Goal: Transaction & Acquisition: Purchase product/service

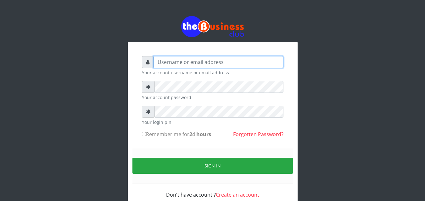
type input "omodaraoluwabukola7@gmail.com"
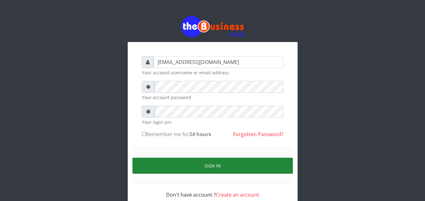
click at [164, 164] on button "Sign in" at bounding box center [212, 166] width 160 height 16
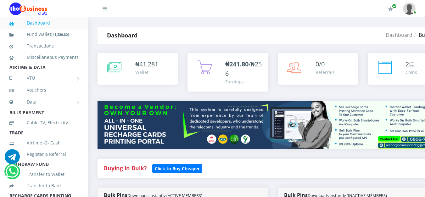
click at [179, 192] on small "Downloads instantly (ACTIVE MEMBERS)" at bounding box center [164, 195] width 75 height 6
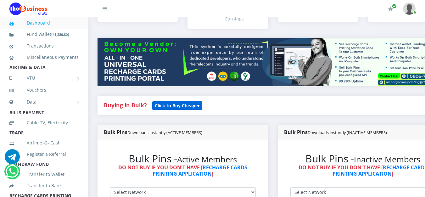
click at [174, 107] on b "Click to Buy Cheaper" at bounding box center [177, 105] width 45 height 6
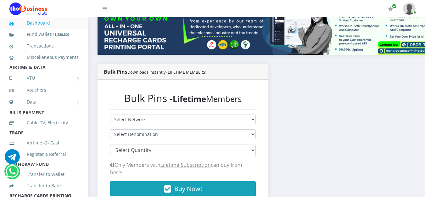
scroll to position [126, 0]
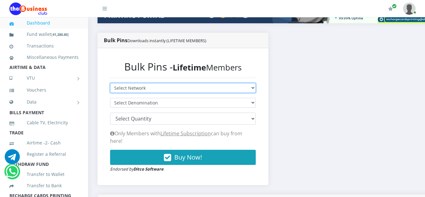
click at [255, 88] on select "Select Network MTN Globacom 9Mobile Airtel" at bounding box center [182, 88] width 145 height 10
click at [255, 90] on select "Select Network MTN Globacom 9Mobile Airtel" at bounding box center [182, 88] width 145 height 10
click at [255, 89] on select "Select Network MTN Globacom 9Mobile Airtel" at bounding box center [182, 88] width 145 height 10
select select "MTN"
click at [110, 85] on select "Select Network MTN Globacom 9Mobile Airtel" at bounding box center [182, 88] width 145 height 10
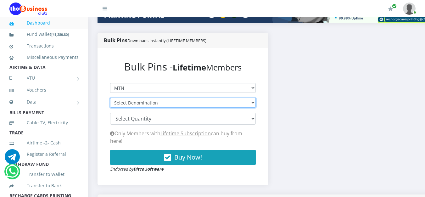
click at [255, 102] on select "Select Denomination MTN NGN100 - ₦96.94 MTN NGN200 - ₦193.88 MTN NGN400 - ₦387.…" at bounding box center [182, 103] width 145 height 10
select select "96.94-100"
click at [110, 99] on select "Select Denomination MTN NGN100 - ₦96.94 MTN NGN200 - ₦193.88 MTN NGN400 - ₦387.…" at bounding box center [182, 103] width 145 height 10
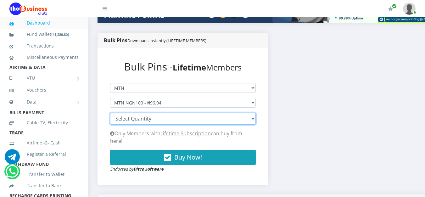
click at [255, 121] on select "100 150 200 300 500 1000" at bounding box center [182, 118] width 145 height 12
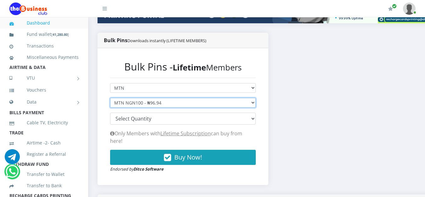
click at [255, 103] on select "Select Denomination MTN NGN100 - ₦96.94 MTN NGN200 - ₦193.88 MTN NGN400 - ₦387.…" at bounding box center [182, 103] width 145 height 10
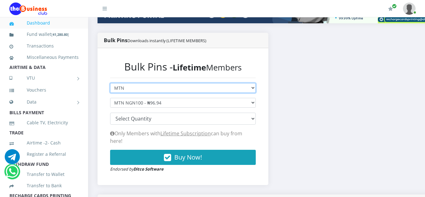
click at [255, 88] on select "Select Network MTN Globacom 9Mobile Airtel" at bounding box center [182, 88] width 145 height 10
select select "Glo"
click at [110, 85] on select "Select Network MTN Globacom 9Mobile Airtel" at bounding box center [182, 88] width 145 height 10
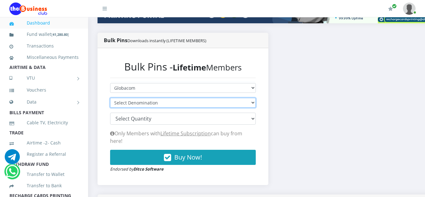
click at [255, 102] on select "Select Denomination Glo NGN100 - ₦96.40 Glo NGN200 - ₦192.80 Glo NGN500 - ₦482.…" at bounding box center [182, 103] width 145 height 10
select select "96.4-100"
click at [110, 99] on select "Select Denomination Glo NGN100 - ₦96.40 Glo NGN200 - ₦192.80 Glo NGN500 - ₦482.…" at bounding box center [182, 103] width 145 height 10
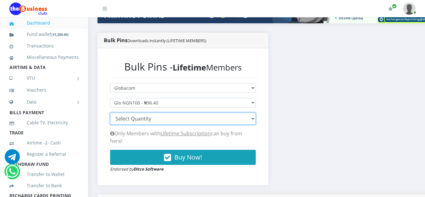
click at [255, 120] on select "100 150 200 300 500 1000" at bounding box center [182, 118] width 145 height 12
select select "100"
click at [110, 114] on select "100 150 200 300 500 1000" at bounding box center [182, 118] width 145 height 12
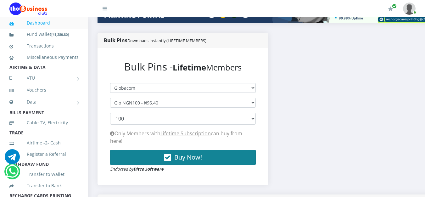
click at [202, 154] on span "Buy Now!" at bounding box center [188, 157] width 28 height 8
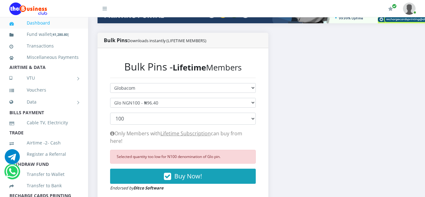
scroll to position [172, 0]
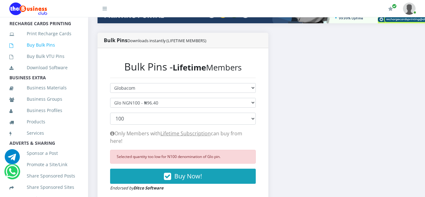
click at [54, 52] on link "Buy Bulk Pins" at bounding box center [43, 45] width 69 height 14
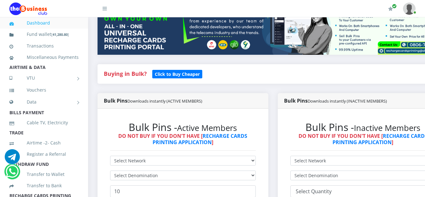
scroll to position [126, 0]
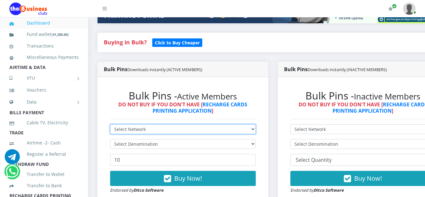
click at [255, 132] on select "Select Network MTN Globacom 9Mobile Airtel" at bounding box center [182, 129] width 145 height 10
select select "MTN"
click at [110, 125] on select "Select Network MTN Globacom 9Mobile Airtel" at bounding box center [182, 129] width 145 height 10
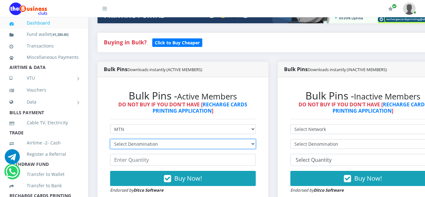
click at [255, 148] on select "Select Denomination MTN NGN100 - ₦96.99 MTN NGN200 - ₦193.98 MTN NGN400 - ₦387.…" at bounding box center [182, 144] width 145 height 10
select select "96.99-100"
click at [110, 140] on select "Select Denomination MTN NGN100 - ₦96.99 MTN NGN200 - ₦193.98 MTN NGN400 - ₦387.…" at bounding box center [182, 144] width 145 height 10
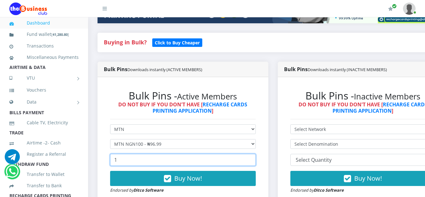
click at [254, 159] on input "1" at bounding box center [182, 160] width 145 height 12
click at [254, 159] on input "2" at bounding box center [182, 160] width 145 height 12
click at [254, 159] on input "28" at bounding box center [182, 160] width 145 height 12
click at [254, 159] on input "37" at bounding box center [182, 160] width 145 height 12
click at [254, 159] on input "38" at bounding box center [182, 160] width 145 height 12
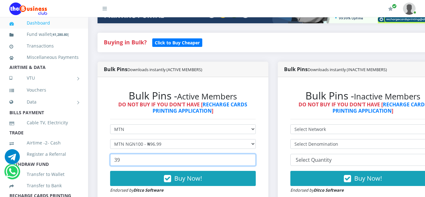
click at [254, 159] on input "39" at bounding box center [182, 160] width 145 height 12
type input "40"
click at [254, 159] on input "40" at bounding box center [182, 160] width 145 height 12
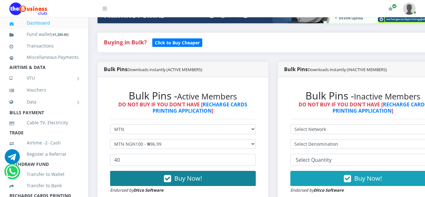
click at [233, 176] on button "Buy Now!" at bounding box center [182, 178] width 145 height 15
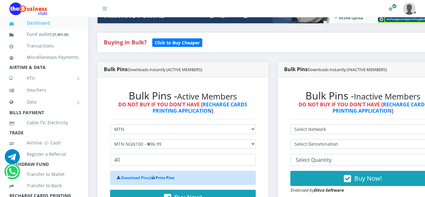
click at [173, 180] on link "Print Pins" at bounding box center [165, 177] width 19 height 5
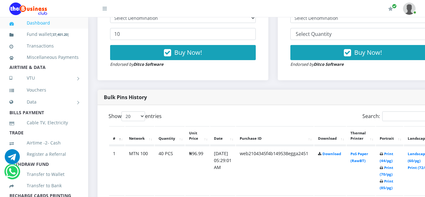
scroll to position [283, 0]
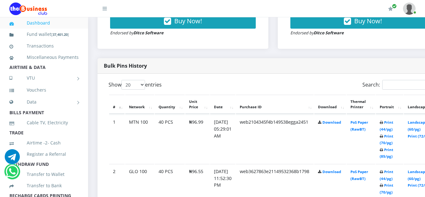
click at [392, 121] on td "Print (44/pg) Print (70/pg) Print (85/pg)" at bounding box center [388, 138] width 27 height 49
click at [393, 124] on link "Print (44/pg)" at bounding box center [386, 126] width 14 height 12
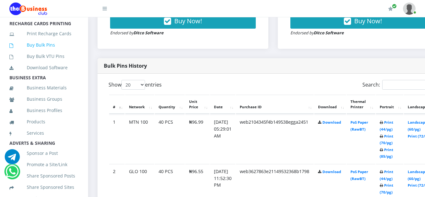
click at [52, 52] on link "Buy Bulk Pins" at bounding box center [43, 45] width 69 height 14
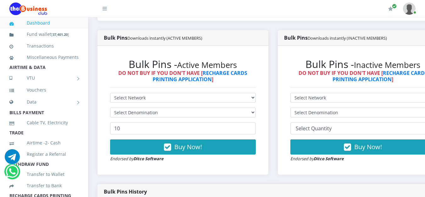
scroll to position [189, 0]
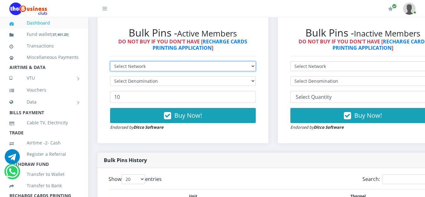
click at [255, 67] on select "Select Network MTN Globacom 9Mobile Airtel" at bounding box center [182, 66] width 145 height 10
select select "Glo"
click at [110, 63] on select "Select Network MTN Globacom 9Mobile Airtel" at bounding box center [182, 66] width 145 height 10
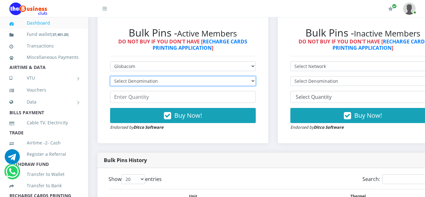
click at [255, 80] on select "Select Denomination Glo NGN100 - ₦96.55 Glo NGN200 - ₦193.10 Glo NGN500 - ₦482.…" at bounding box center [182, 81] width 145 height 10
select select "193.1-200"
click at [110, 77] on select "Select Denomination Glo NGN100 - ₦96.55 Glo NGN200 - ₦193.10 Glo NGN500 - ₦482.…" at bounding box center [182, 81] width 145 height 10
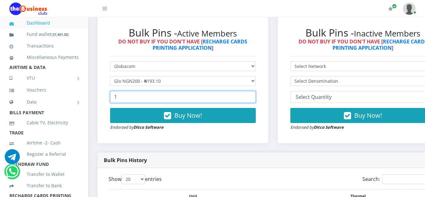
click at [254, 96] on input "1" at bounding box center [182, 97] width 145 height 12
click at [254, 96] on input "2" at bounding box center [182, 97] width 145 height 12
click at [254, 96] on input "3" at bounding box center [182, 97] width 145 height 12
click at [254, 96] on input "4" at bounding box center [182, 97] width 145 height 12
click at [254, 96] on input "5" at bounding box center [182, 97] width 145 height 12
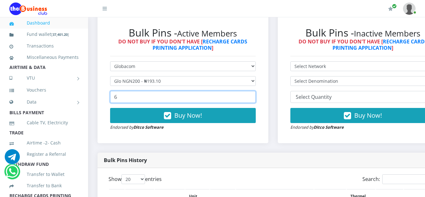
click at [254, 96] on input "6" at bounding box center [182, 97] width 145 height 12
click at [254, 96] on input "7" at bounding box center [182, 97] width 145 height 12
click at [254, 96] on input "8" at bounding box center [182, 97] width 145 height 12
click at [254, 96] on input "9" at bounding box center [182, 97] width 145 height 12
click at [254, 96] on input "10" at bounding box center [182, 97] width 145 height 12
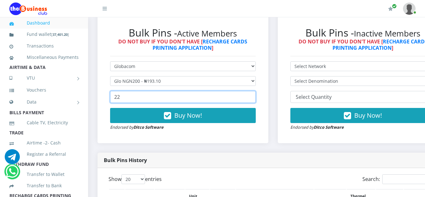
click at [254, 96] on input "22" at bounding box center [182, 97] width 145 height 12
click at [254, 96] on input "28" at bounding box center [182, 97] width 145 height 12
click at [254, 96] on input "29" at bounding box center [182, 97] width 145 height 12
click at [254, 96] on input "33" at bounding box center [182, 97] width 145 height 12
click at [254, 96] on input "34" at bounding box center [182, 97] width 145 height 12
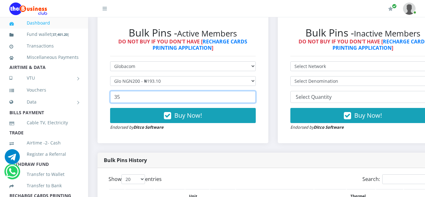
click at [254, 96] on input "35" at bounding box center [182, 97] width 145 height 12
click at [254, 96] on input "36" at bounding box center [182, 97] width 145 height 12
click at [254, 96] on input "37" at bounding box center [182, 97] width 145 height 12
click at [254, 96] on input "38" at bounding box center [182, 97] width 145 height 12
click at [254, 96] on input "39" at bounding box center [182, 97] width 145 height 12
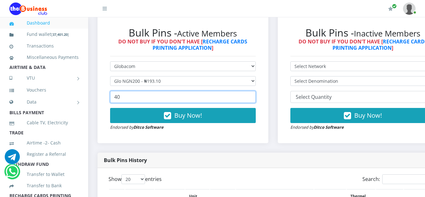
type input "40"
click at [254, 96] on input "40" at bounding box center [182, 97] width 145 height 12
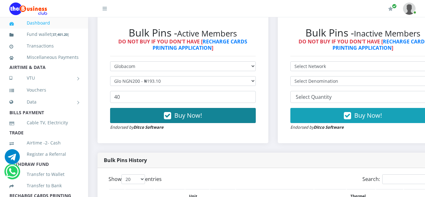
click at [208, 122] on button "Buy Now!" at bounding box center [182, 115] width 145 height 15
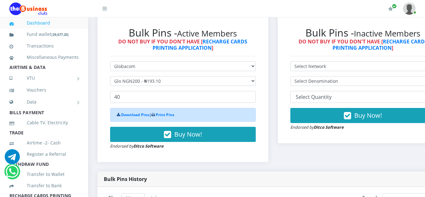
click at [176, 118] on div "Download Pins | Print Pins" at bounding box center [182, 115] width 145 height 14
click at [162, 117] on link "Print Pins" at bounding box center [165, 114] width 19 height 5
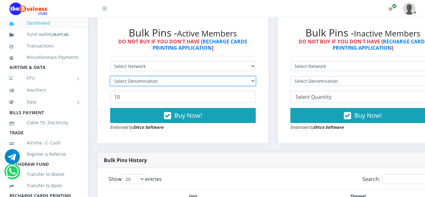
click at [255, 83] on select "Select Denomination" at bounding box center [182, 81] width 145 height 10
select select
click at [110, 77] on select "Select Denomination" at bounding box center [182, 81] width 145 height 10
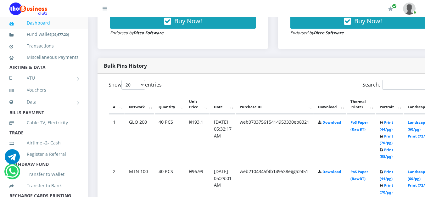
scroll to position [346, 0]
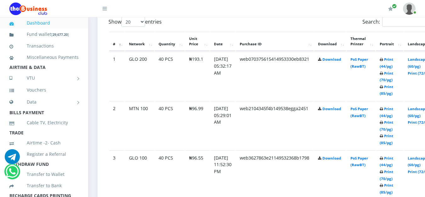
click at [383, 60] on icon at bounding box center [380, 60] width 3 height 4
click at [393, 61] on link "Print (44/pg)" at bounding box center [386, 63] width 14 height 12
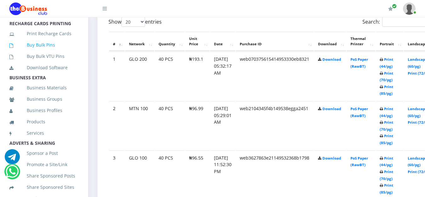
click at [46, 52] on link "Buy Bulk Pins" at bounding box center [43, 45] width 69 height 14
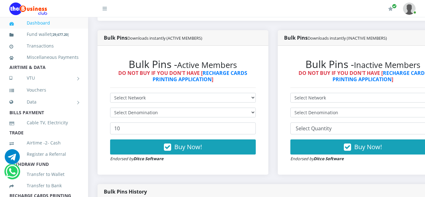
scroll to position [189, 0]
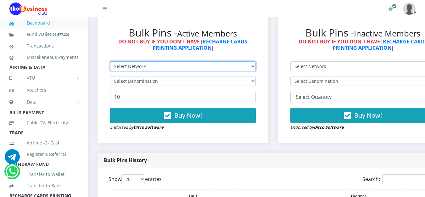
click at [255, 68] on select "Select Network MTN Globacom 9Mobile Airtel" at bounding box center [182, 66] width 145 height 10
select select "Glo"
click at [110, 63] on select "Select Network MTN Globacom 9Mobile Airtel" at bounding box center [182, 66] width 145 height 10
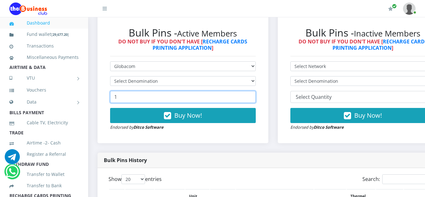
click at [253, 97] on input "1" at bounding box center [182, 97] width 145 height 12
click at [253, 97] on input "2" at bounding box center [182, 97] width 145 height 12
click at [253, 97] on input "34" at bounding box center [182, 97] width 145 height 12
click at [253, 97] on input "35" at bounding box center [182, 97] width 145 height 12
click at [253, 97] on input "36" at bounding box center [182, 97] width 145 height 12
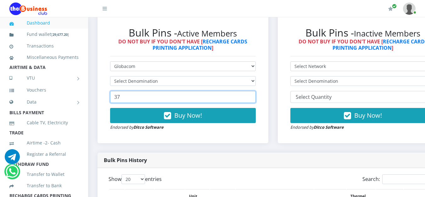
click at [253, 97] on input "37" at bounding box center [182, 97] width 145 height 12
click at [253, 97] on input "38" at bounding box center [182, 97] width 145 height 12
click at [253, 97] on input "39" at bounding box center [182, 97] width 145 height 12
type input "40"
click at [253, 97] on input "40" at bounding box center [182, 97] width 145 height 12
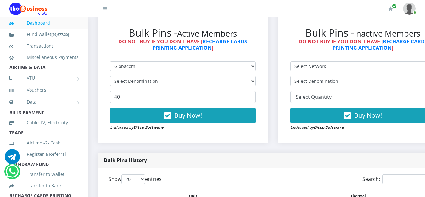
click at [261, 83] on div "Bulk Pins - Active Members DO NOT BUY IF YOU DON'T HAVE [ RECHARGE CARDS PRINTI…" at bounding box center [183, 78] width 158 height 116
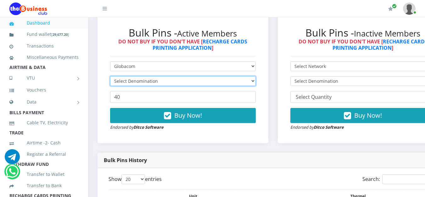
click at [251, 81] on select "Select Denomination Glo NGN100 - ₦96.55 Glo NGN200 - ₦193.10 Glo NGN500 - ₦482.…" at bounding box center [182, 81] width 145 height 10
select select "96.55-100"
click at [110, 77] on select "Select Denomination Glo NGN100 - ₦96.55 Glo NGN200 - ₦193.10 Glo NGN500 - ₦482.…" at bounding box center [182, 81] width 145 height 10
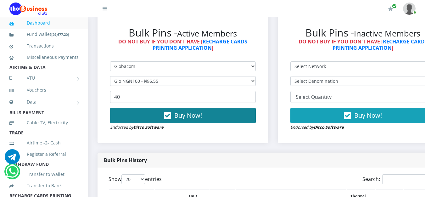
click at [202, 116] on span "Buy Now!" at bounding box center [188, 115] width 28 height 8
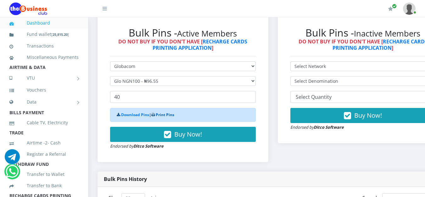
click at [174, 116] on link "Print Pins" at bounding box center [165, 114] width 19 height 5
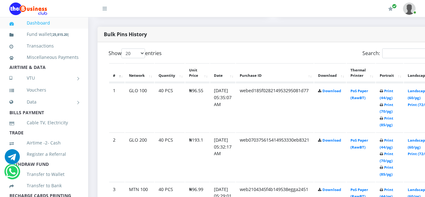
scroll to position [346, 0]
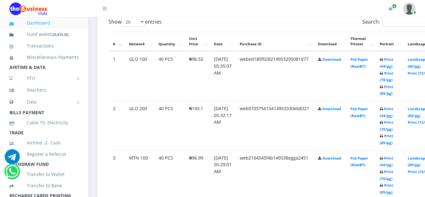
click at [403, 61] on td "Print (44/pg) Print (70/pg) Print (85/pg)" at bounding box center [388, 76] width 27 height 49
click at [393, 61] on link "Print (44/pg)" at bounding box center [386, 63] width 14 height 12
click at [393, 61] on b "Print (44/pg) Print (70/pg) Print (85/pg)" at bounding box center [386, 76] width 14 height 39
click at [393, 59] on link "Print (44/pg)" at bounding box center [386, 63] width 14 height 12
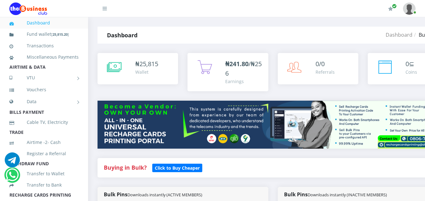
select select "Glo"
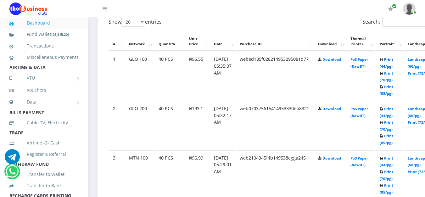
click at [393, 63] on link "Print (44/pg)" at bounding box center [386, 63] width 14 height 12
click at [393, 61] on link "Print (44/pg)" at bounding box center [386, 63] width 14 height 12
